Goal: Task Accomplishment & Management: Use online tool/utility

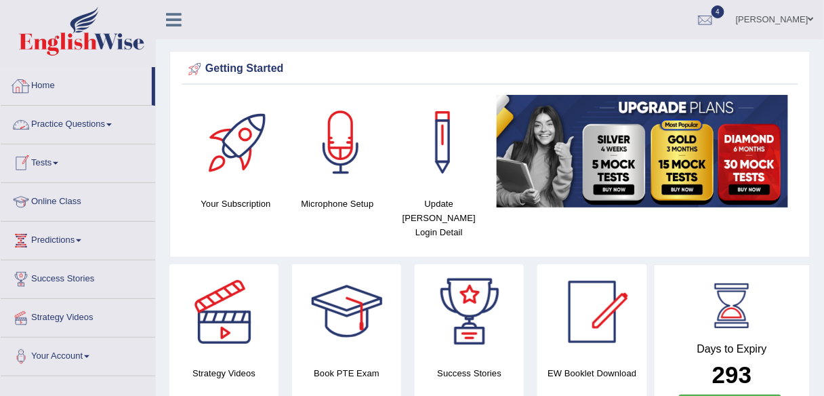
click at [51, 87] on link "Home" at bounding box center [76, 84] width 151 height 34
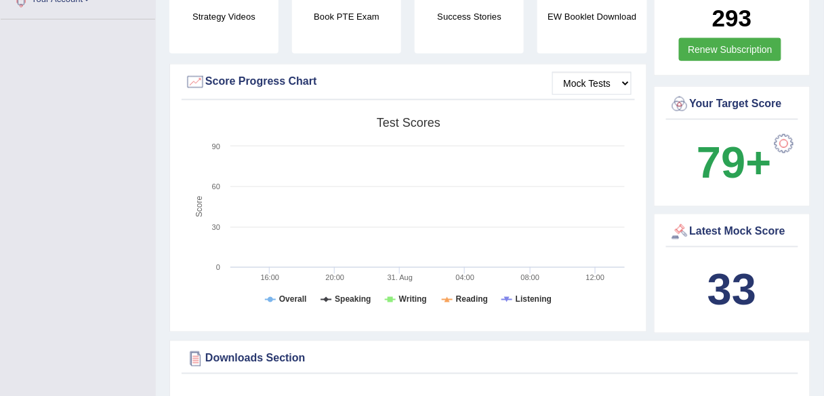
scroll to position [345, 0]
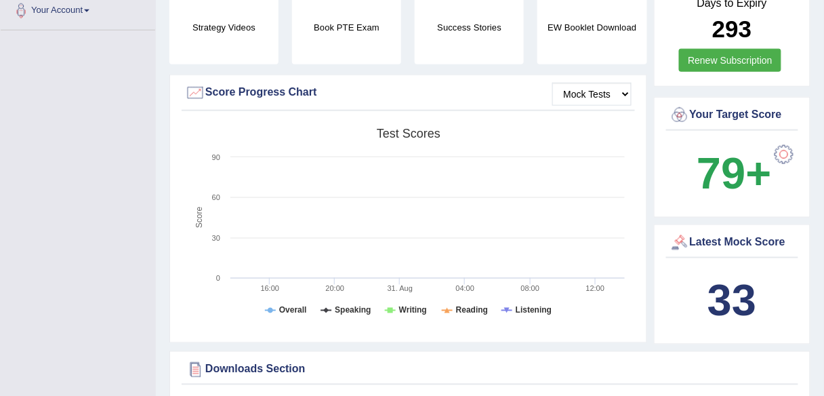
click at [729, 282] on b "33" at bounding box center [731, 300] width 49 height 49
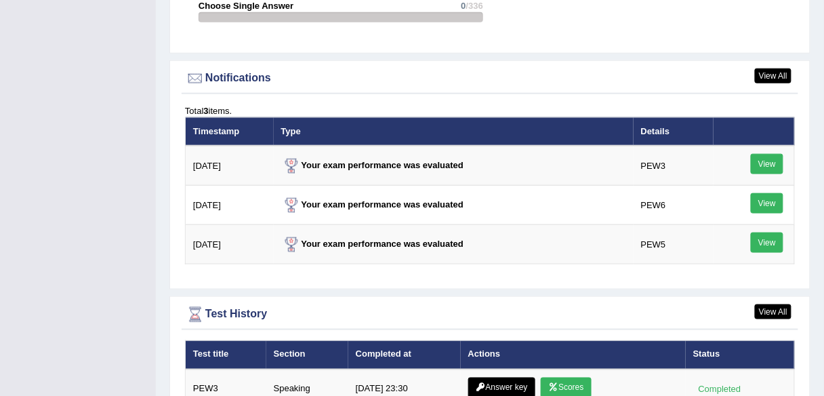
scroll to position [1625, 0]
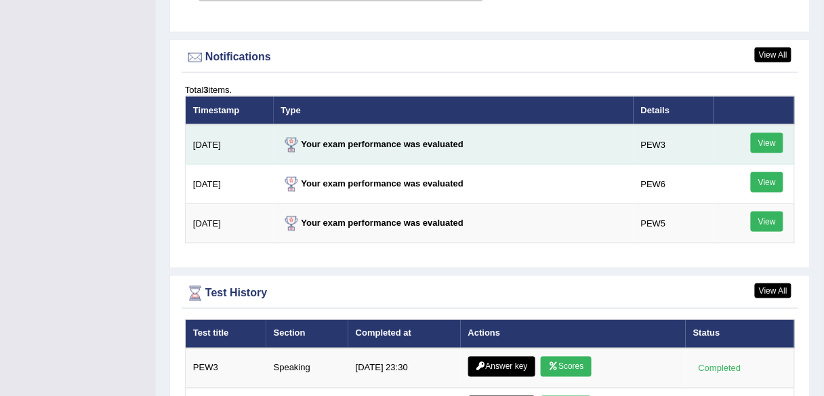
click at [761, 133] on link "View" at bounding box center [767, 143] width 33 height 20
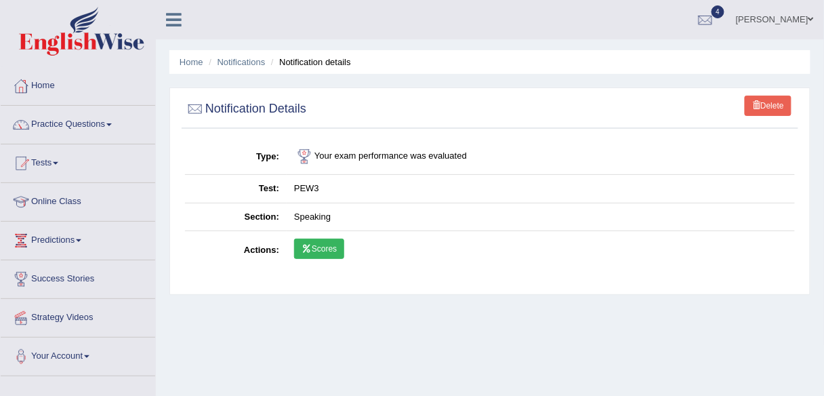
click at [320, 254] on link "Scores" at bounding box center [319, 248] width 50 height 20
click at [51, 199] on link "Online Class" at bounding box center [78, 200] width 154 height 34
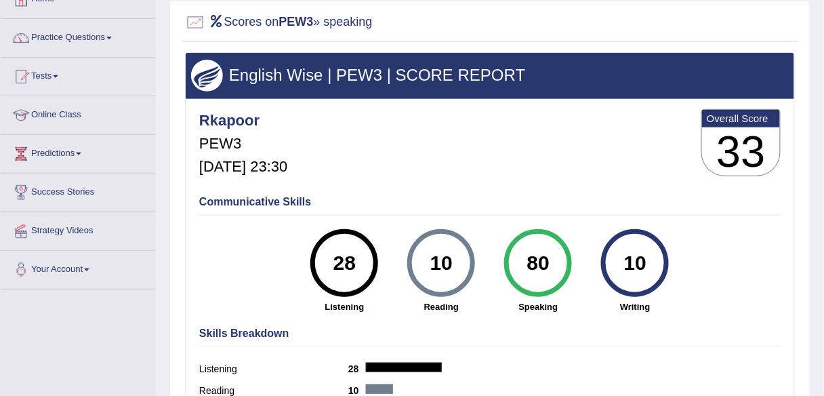
scroll to position [87, 0]
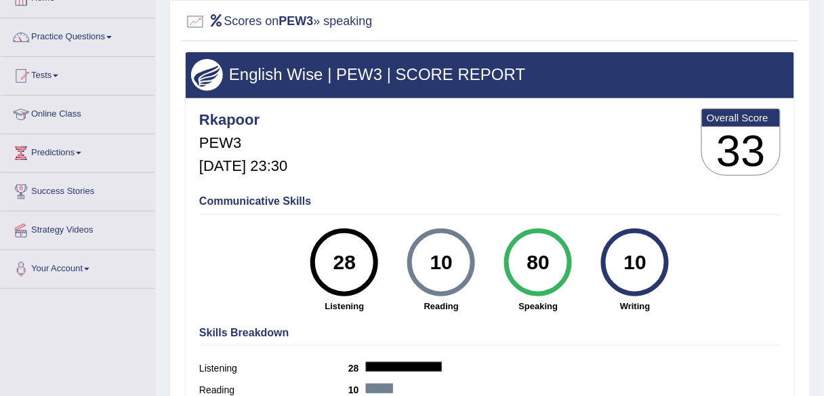
click at [533, 257] on div "80" at bounding box center [537, 262] width 49 height 57
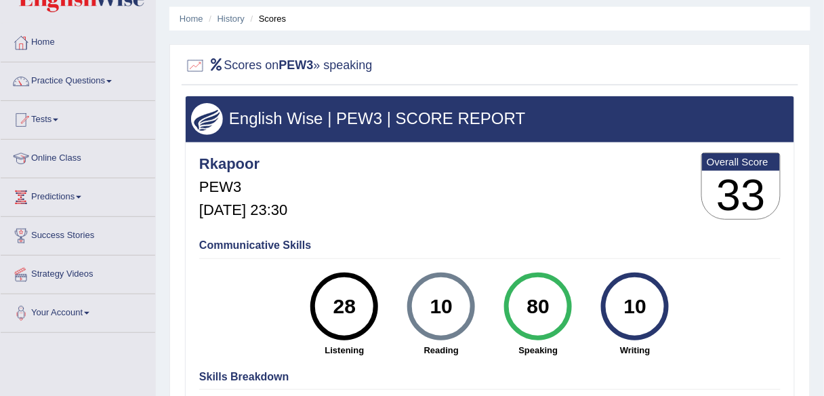
scroll to position [0, 0]
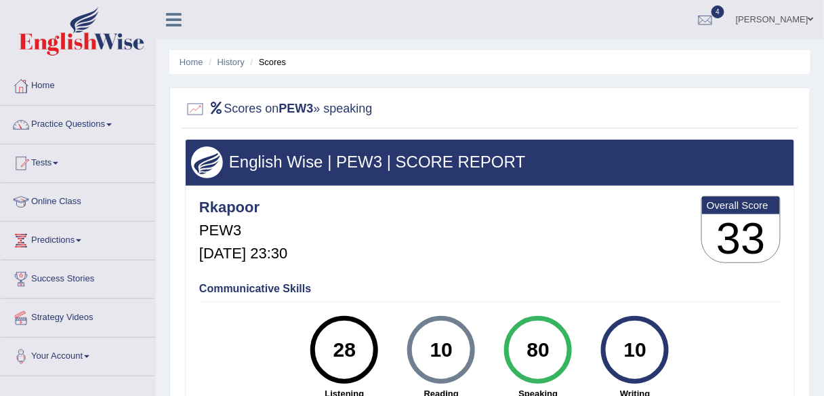
click at [532, 236] on div "Rkapoor PEW3 Aug 31, 2025, 23:30 Overall Score 33" at bounding box center [490, 232] width 588 height 81
click at [52, 85] on link "Home" at bounding box center [78, 84] width 154 height 34
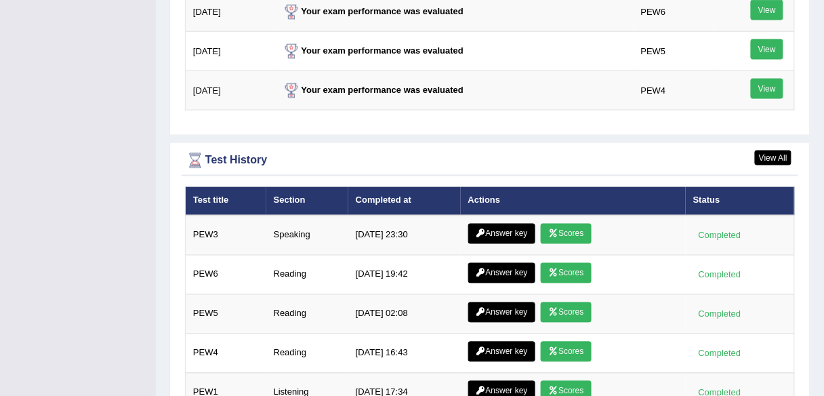
scroll to position [1764, 0]
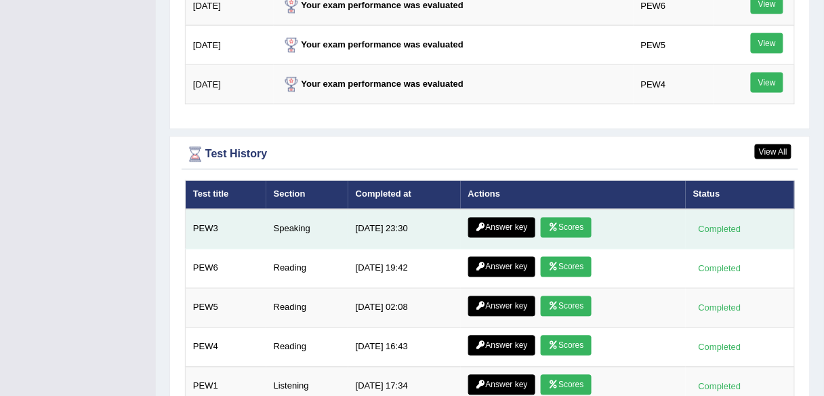
click at [561, 217] on link "Scores" at bounding box center [566, 227] width 50 height 20
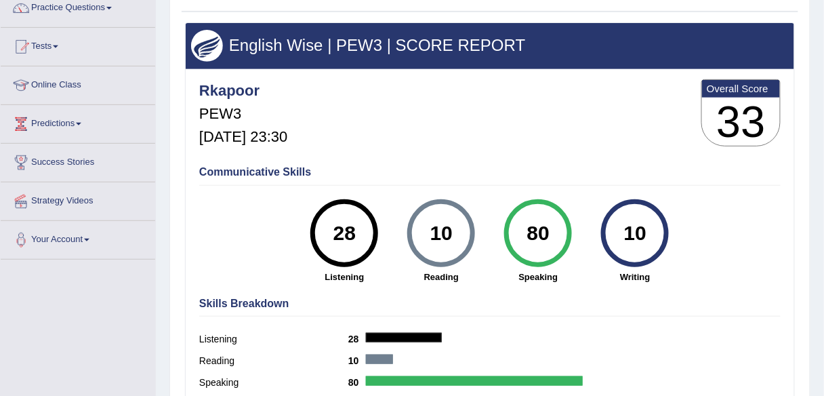
scroll to position [77, 0]
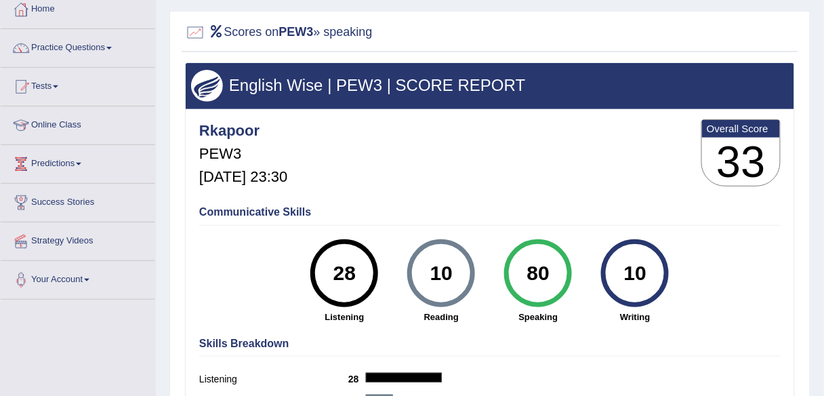
click at [542, 264] on div "80" at bounding box center [537, 273] width 49 height 57
click at [49, 3] on link "Home" at bounding box center [78, 8] width 154 height 34
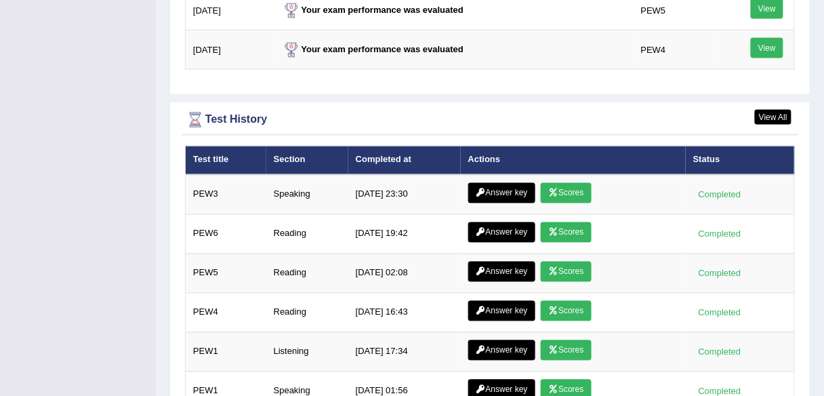
scroll to position [1826, 0]
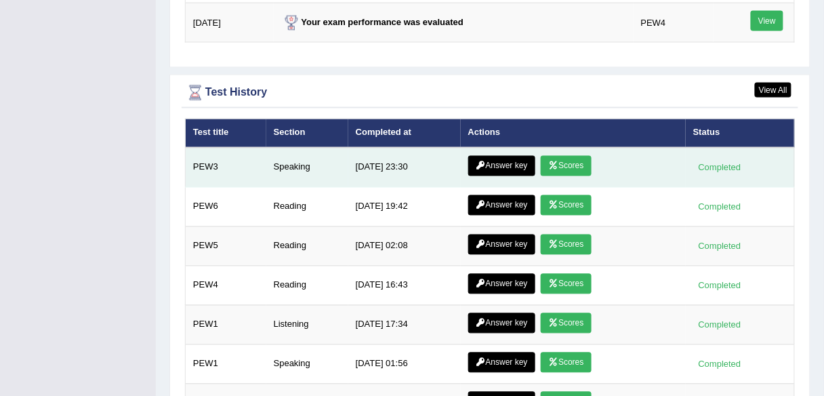
click at [507, 156] on link "Answer key" at bounding box center [501, 166] width 67 height 20
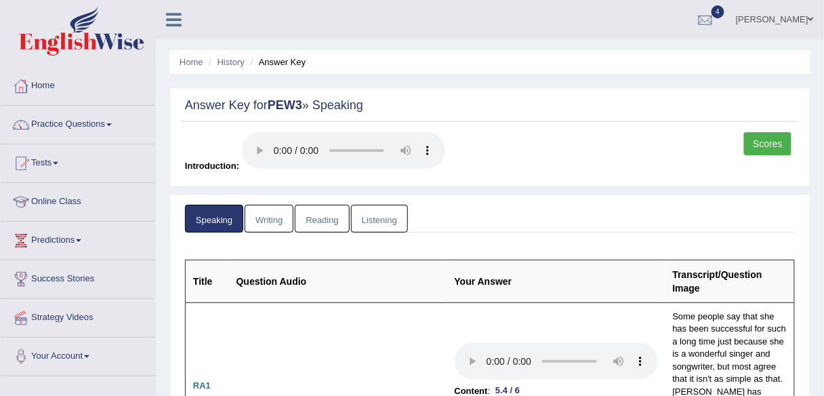
click at [759, 144] on link "Scores" at bounding box center [767, 143] width 47 height 23
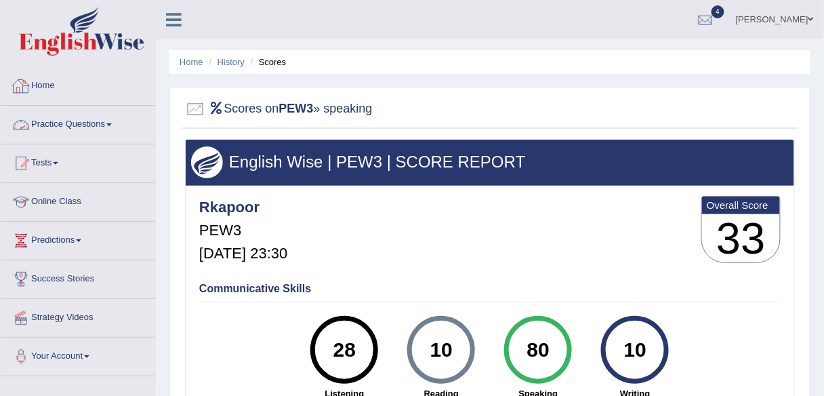
click at [94, 127] on link "Practice Questions" at bounding box center [78, 123] width 154 height 34
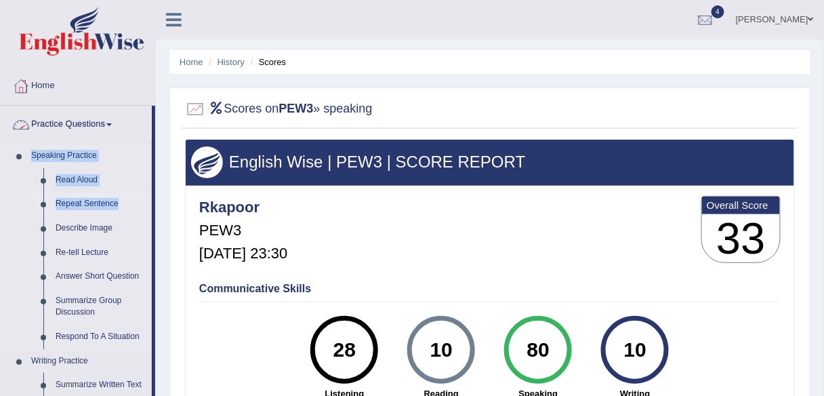
drag, startPoint x: 154, startPoint y: 137, endPoint x: 150, endPoint y: 203, distance: 65.8
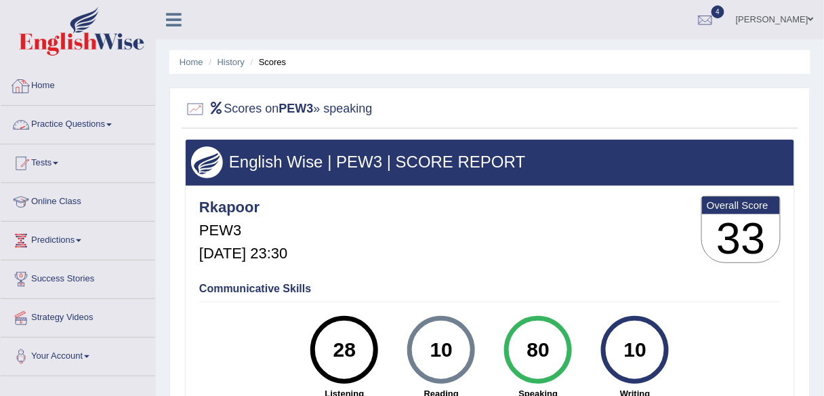
click at [81, 121] on link "Practice Questions" at bounding box center [78, 123] width 154 height 34
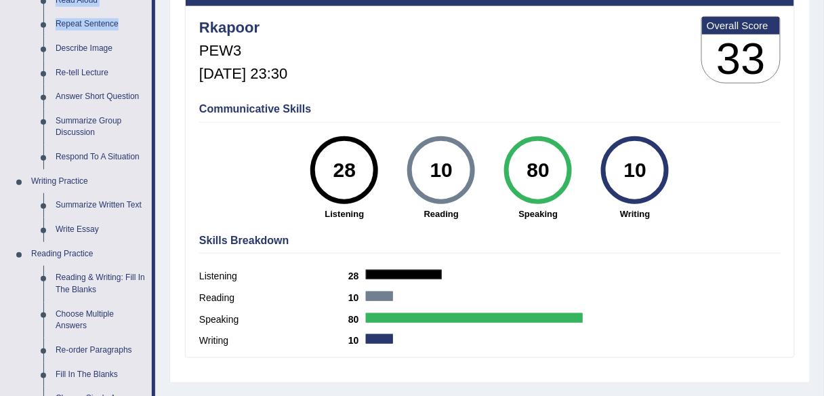
scroll to position [184, 0]
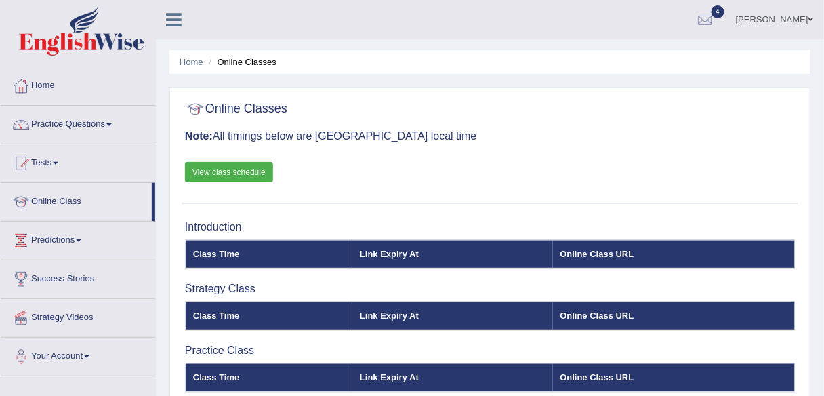
click at [234, 172] on link "View class schedule" at bounding box center [229, 172] width 88 height 20
click at [83, 125] on link "Practice Questions" at bounding box center [78, 123] width 154 height 34
drag, startPoint x: 154, startPoint y: 196, endPoint x: 163, endPoint y: 182, distance: 16.5
click at [163, 182] on div "Toggle navigation Home Practice Questions Speaking Practice Read Aloud Repeat S…" at bounding box center [412, 352] width 824 height 705
click at [93, 123] on link "Practice Questions" at bounding box center [78, 123] width 154 height 34
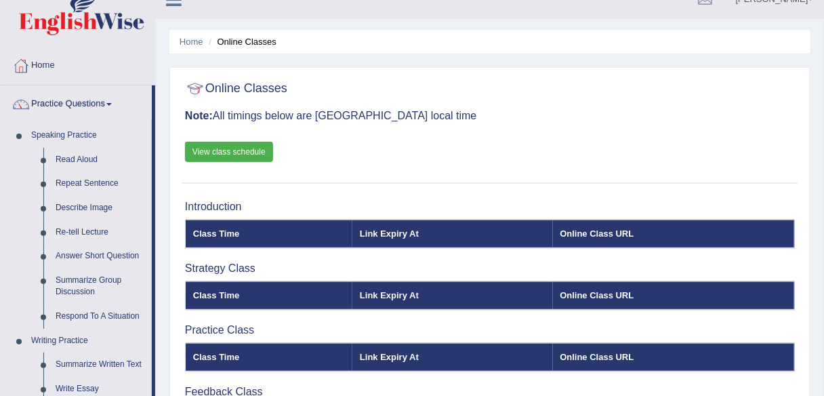
scroll to position [22, 0]
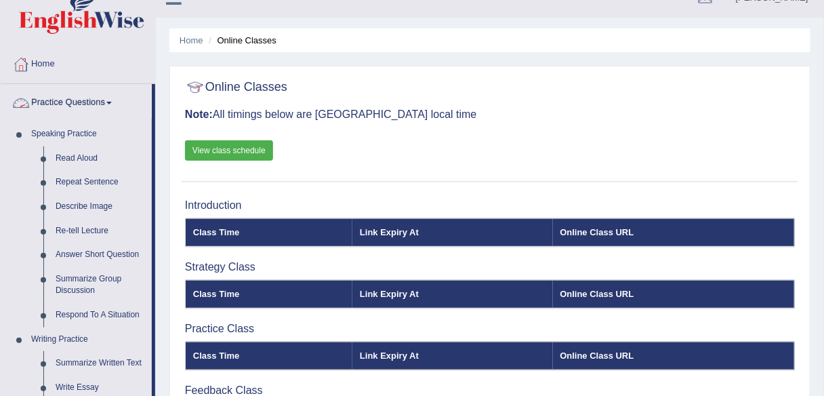
click at [93, 105] on link "Practice Questions" at bounding box center [76, 101] width 151 height 34
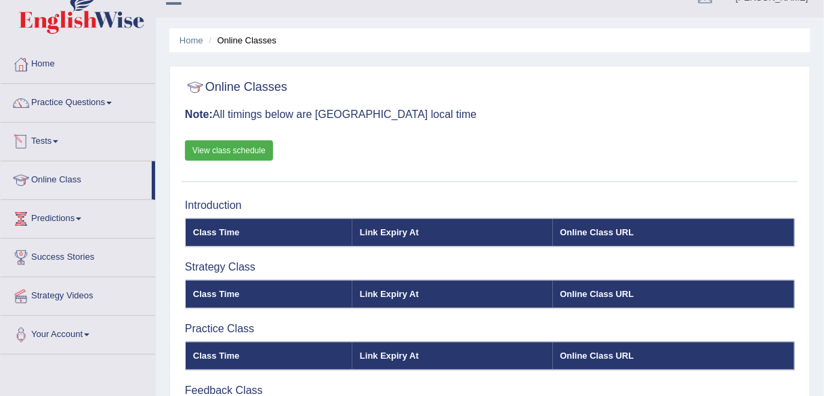
click at [58, 140] on span at bounding box center [55, 141] width 5 height 3
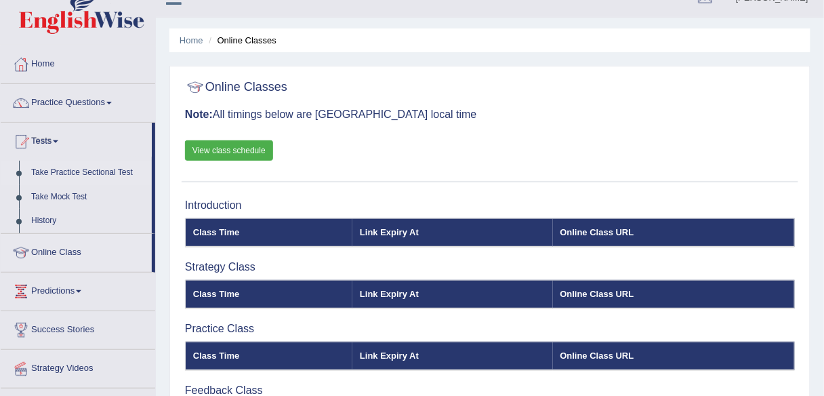
click at [78, 170] on link "Take Practice Sectional Test" at bounding box center [88, 173] width 127 height 24
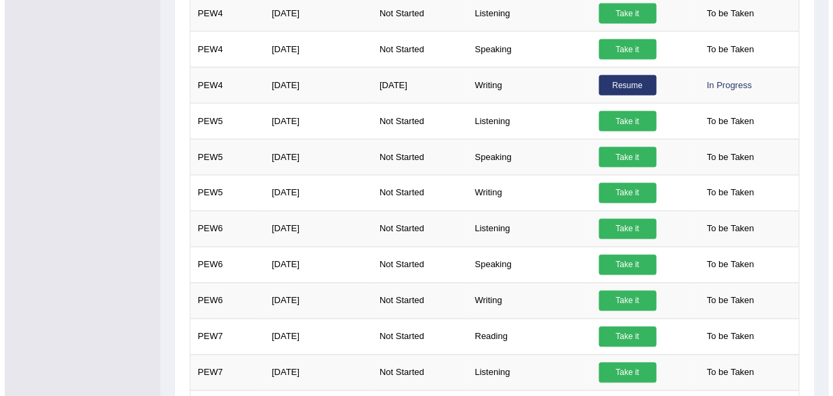
scroll to position [458, 0]
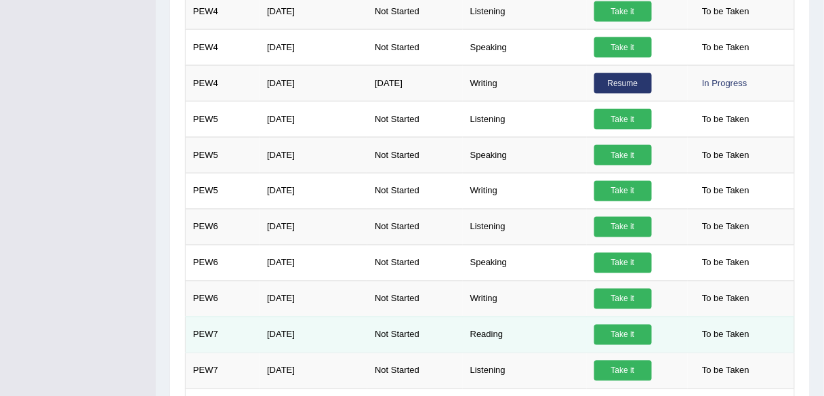
click at [633, 327] on link "Take it" at bounding box center [623, 334] width 58 height 20
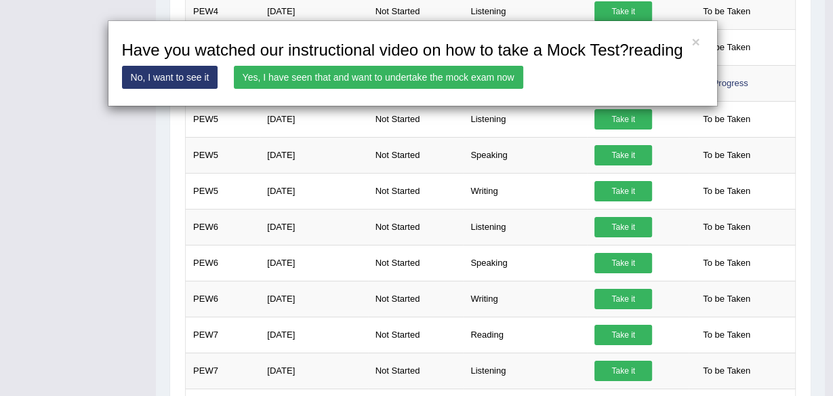
click at [388, 79] on link "Yes, I have seen that and want to undertake the mock exam now" at bounding box center [378, 77] width 289 height 23
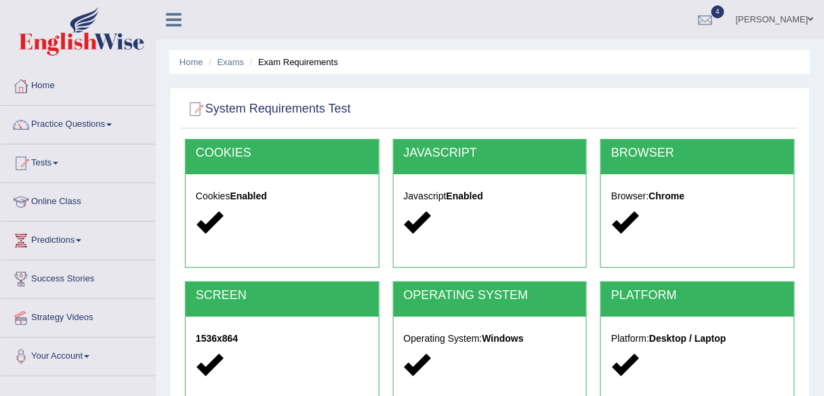
scroll to position [184, 0]
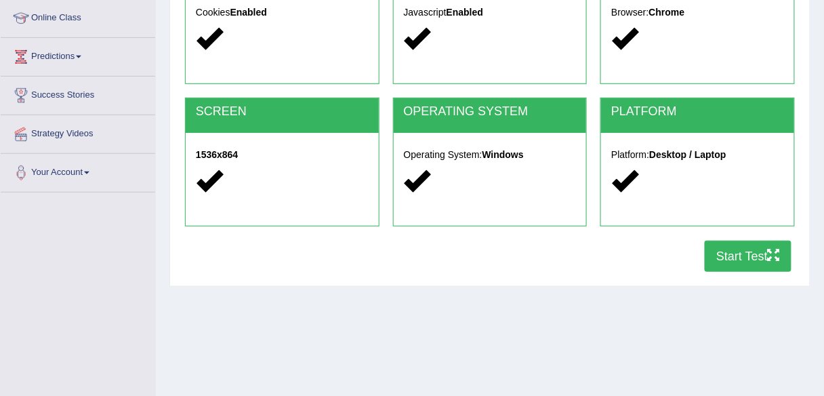
click at [722, 254] on button "Start Test" at bounding box center [748, 255] width 87 height 31
